Goal: Information Seeking & Learning: Learn about a topic

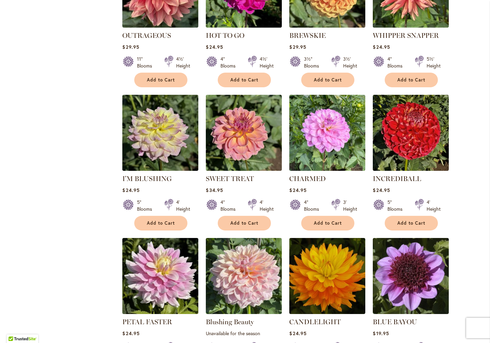
scroll to position [427, 0]
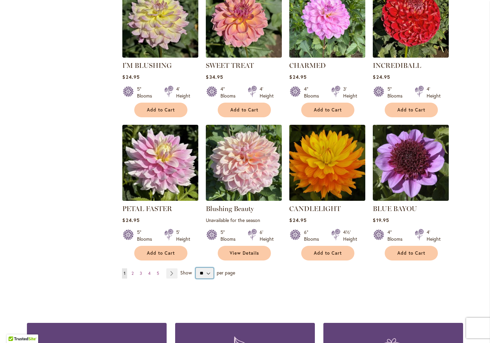
select select "**"
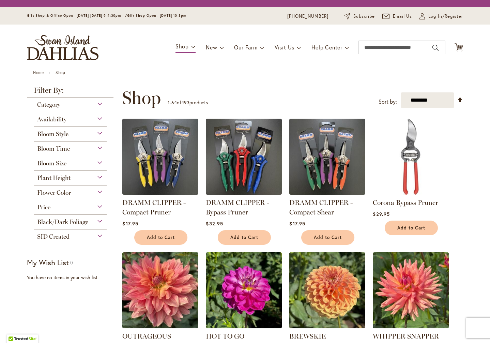
scroll to position [126, 0]
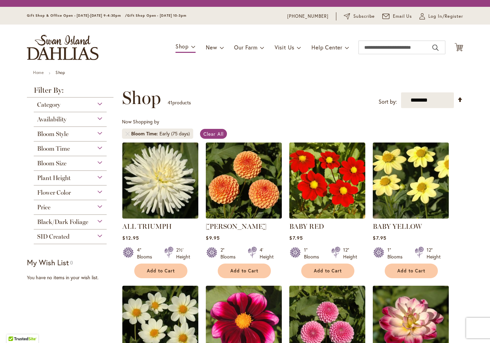
scroll to position [126, 0]
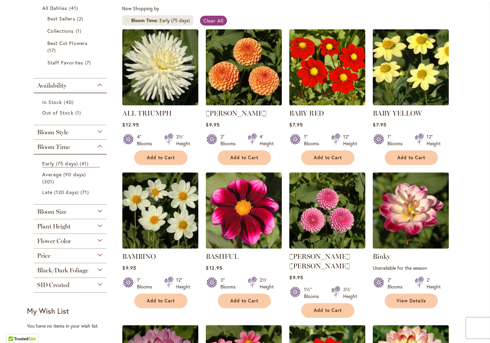
click at [53, 212] on span "Bloom Size" at bounding box center [51, 211] width 29 height 7
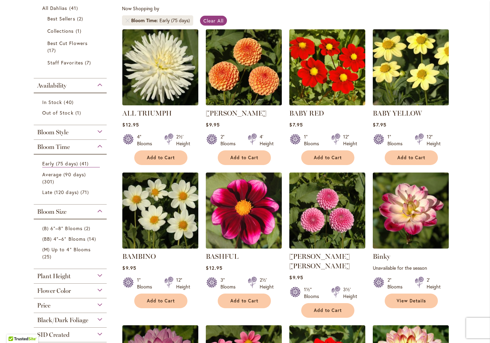
click at [53, 212] on span "Bloom Size" at bounding box center [51, 211] width 29 height 7
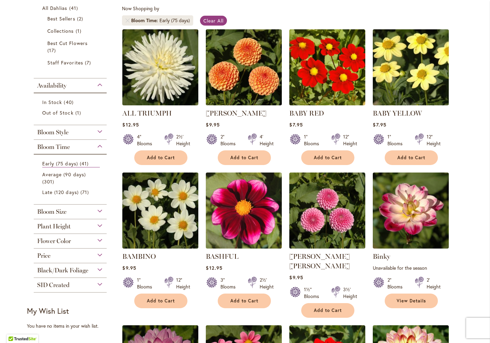
click at [52, 226] on span "Plant Height" at bounding box center [53, 225] width 33 height 7
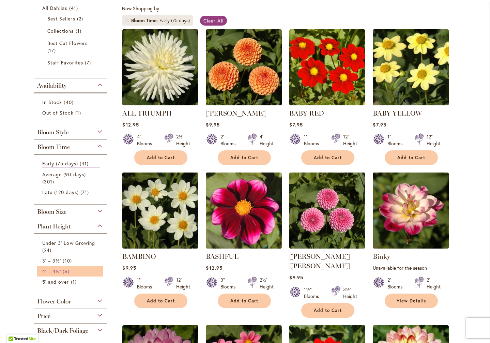
click at [52, 269] on span "4' – 4½'" at bounding box center [51, 271] width 19 height 6
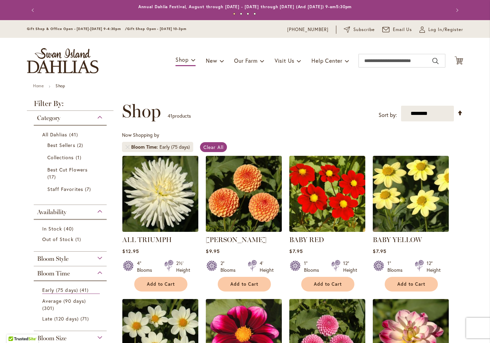
scroll to position [254, 0]
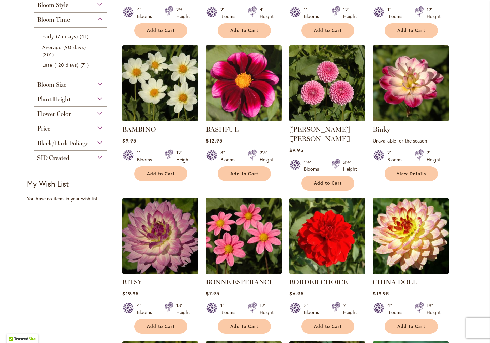
click at [78, 101] on div "Plant Height" at bounding box center [70, 97] width 73 height 11
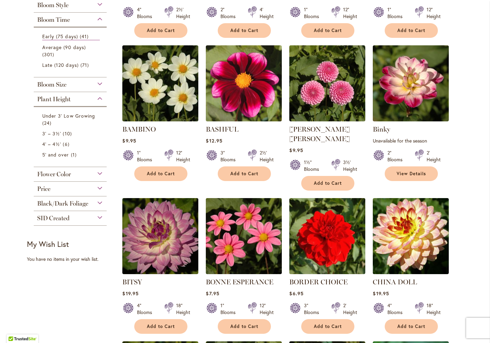
click at [74, 175] on div "Flower Color" at bounding box center [70, 172] width 73 height 11
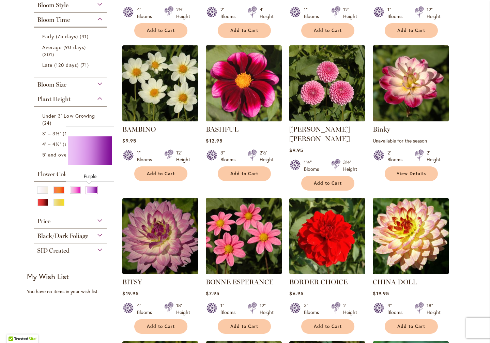
click at [86, 190] on div "Purple" at bounding box center [91, 189] width 11 height 7
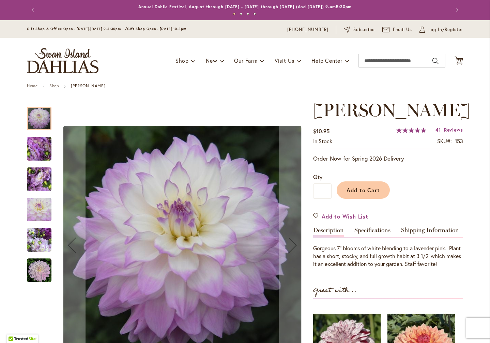
scroll to position [110, 0]
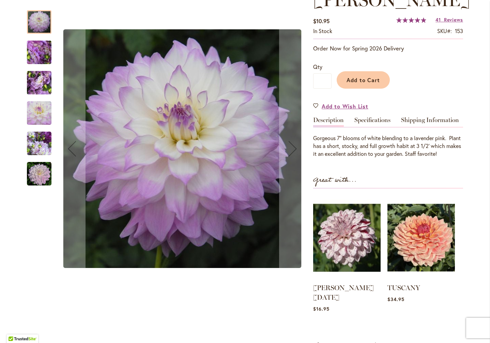
click at [34, 52] on img "MIKAYLA MIRANDA" at bounding box center [39, 52] width 49 height 37
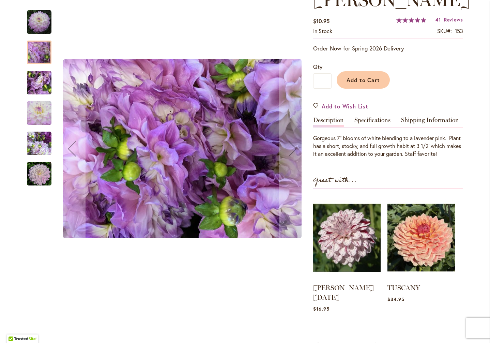
click at [33, 86] on img "MIKAYLA MIRANDA" at bounding box center [39, 82] width 49 height 37
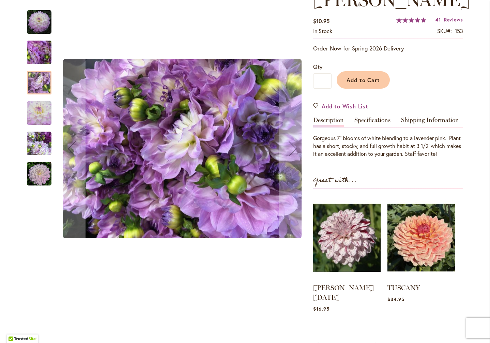
click at [33, 114] on img "MIKAYLA MIRANDA" at bounding box center [39, 113] width 25 height 25
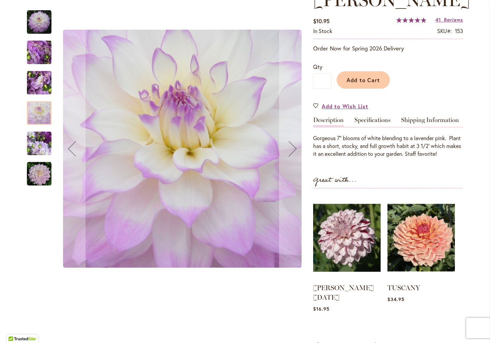
click at [33, 144] on img "MIKAYLA MIRANDA" at bounding box center [39, 143] width 25 height 25
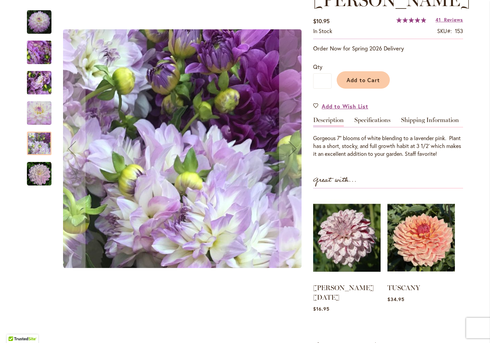
click at [34, 179] on img "MIKAYLA MIRANDA" at bounding box center [39, 174] width 25 height 25
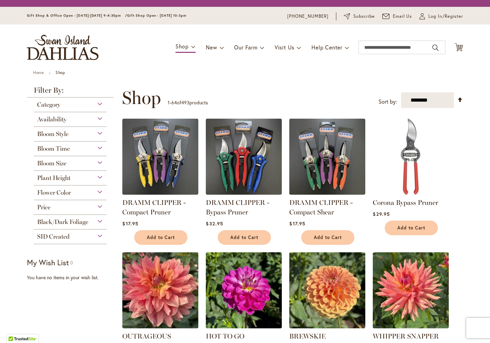
scroll to position [126, 0]
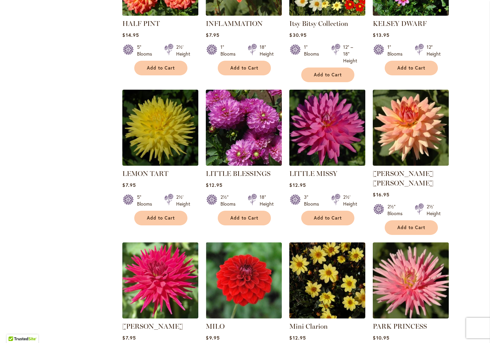
scroll to position [677, 0]
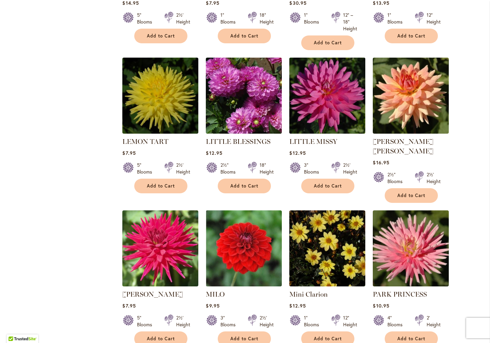
click at [335, 101] on img at bounding box center [328, 96] width 80 height 80
